Goal: Check status

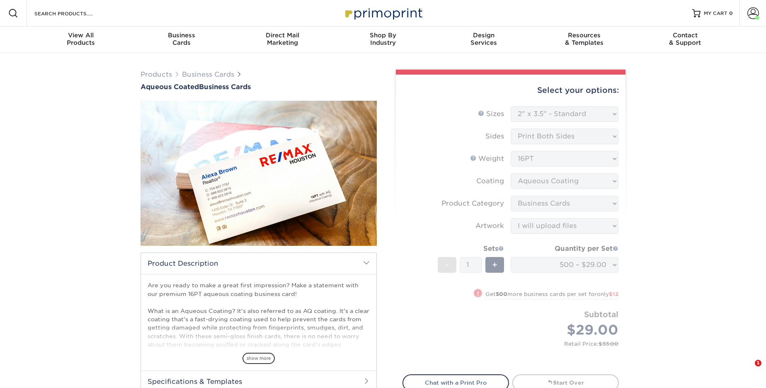
select select "2.00x3.50"
select select "3b5148f1-0588-4f88-a218-97bcfdce65c1"
select select "upload"
click at [756, 12] on span at bounding box center [753, 13] width 12 height 12
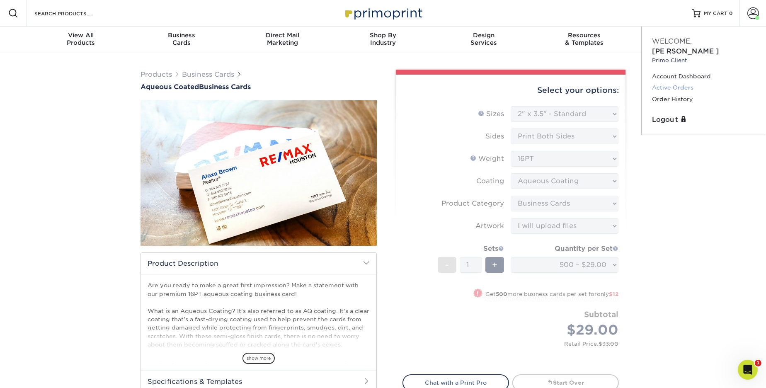
click at [671, 82] on link "Active Orders" at bounding box center [704, 87] width 104 height 11
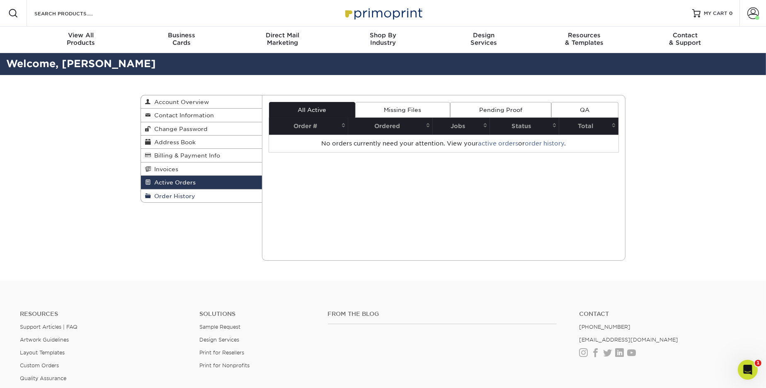
click at [175, 193] on span "Order History" at bounding box center [173, 196] width 44 height 7
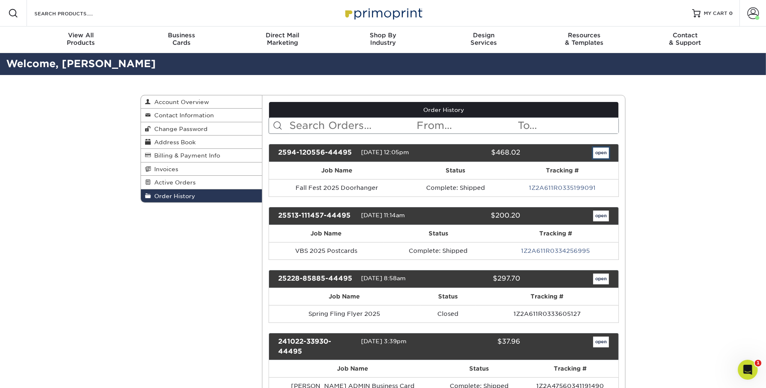
click at [601, 151] on link "open" at bounding box center [601, 153] width 16 height 11
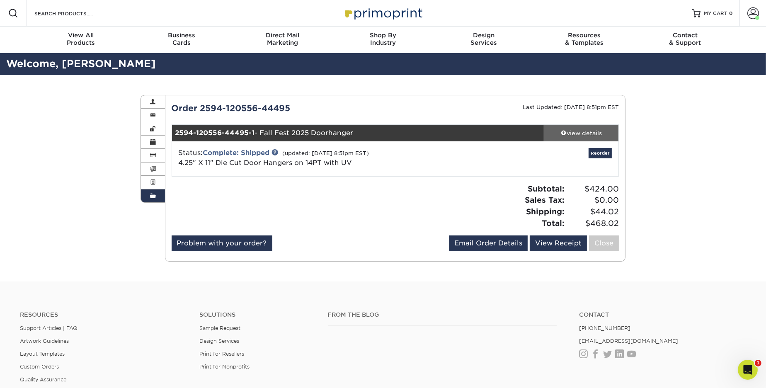
click at [579, 135] on div "view details" at bounding box center [581, 133] width 75 height 8
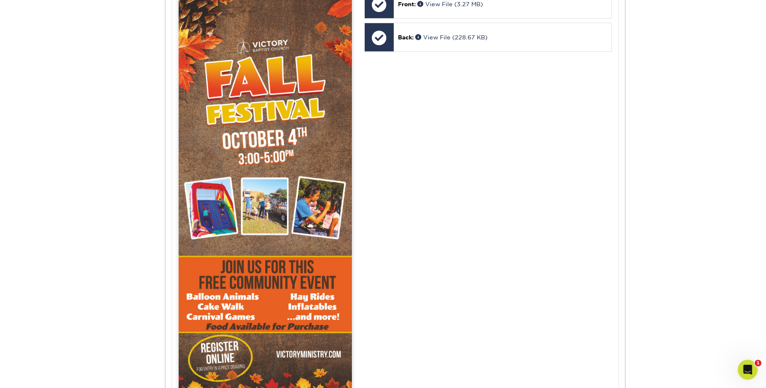
scroll to position [420, 0]
